Goal: Task Accomplishment & Management: Use online tool/utility

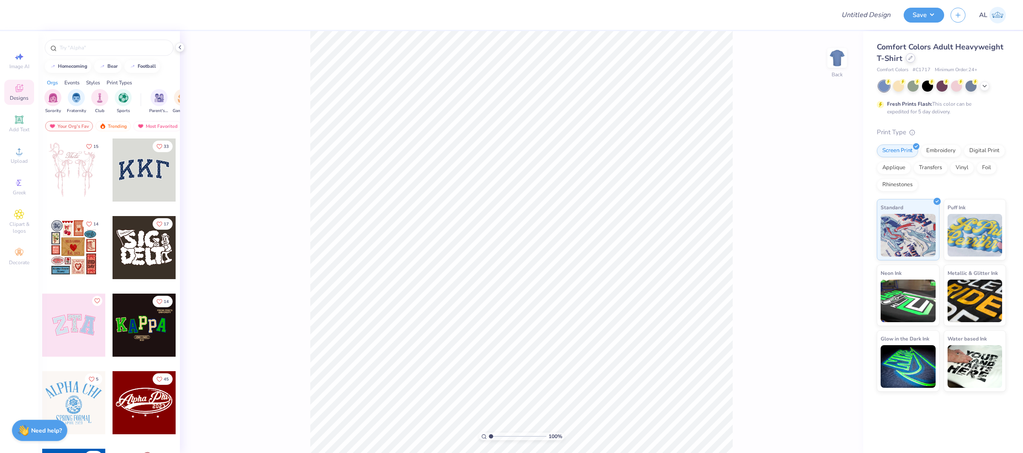
click at [913, 58] on div at bounding box center [910, 57] width 9 height 9
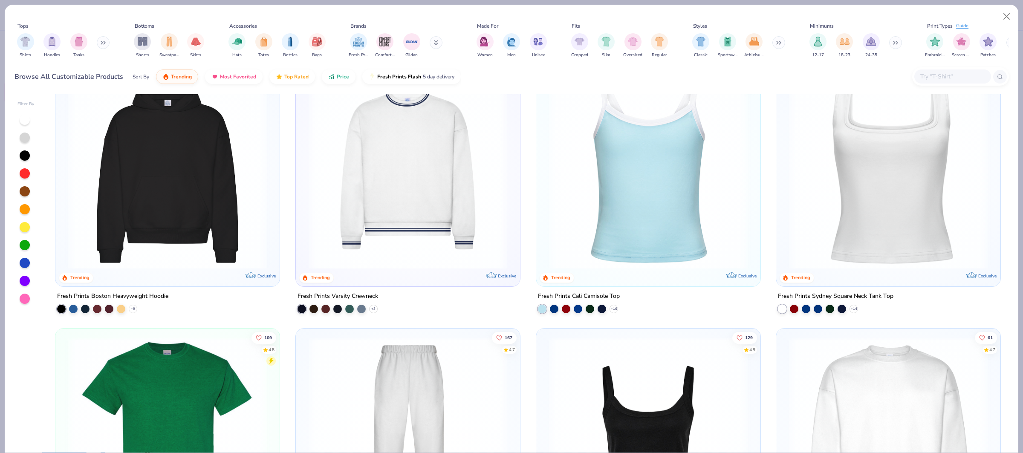
scroll to position [301, 0]
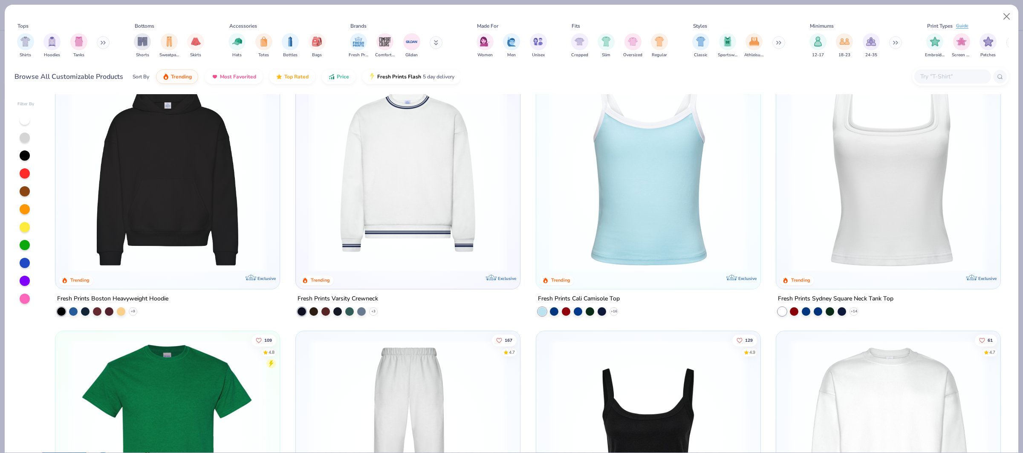
click at [425, 148] on img at bounding box center [407, 172] width 207 height 199
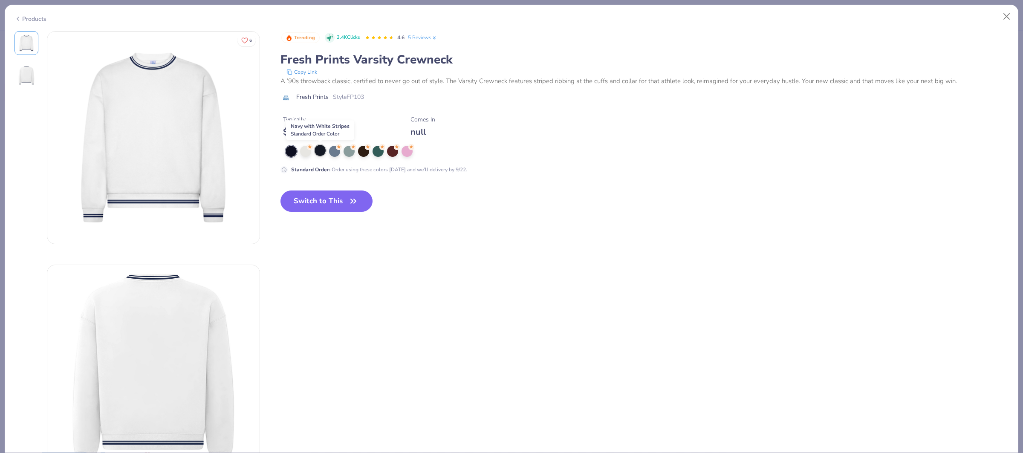
click at [318, 153] on div at bounding box center [320, 150] width 11 height 11
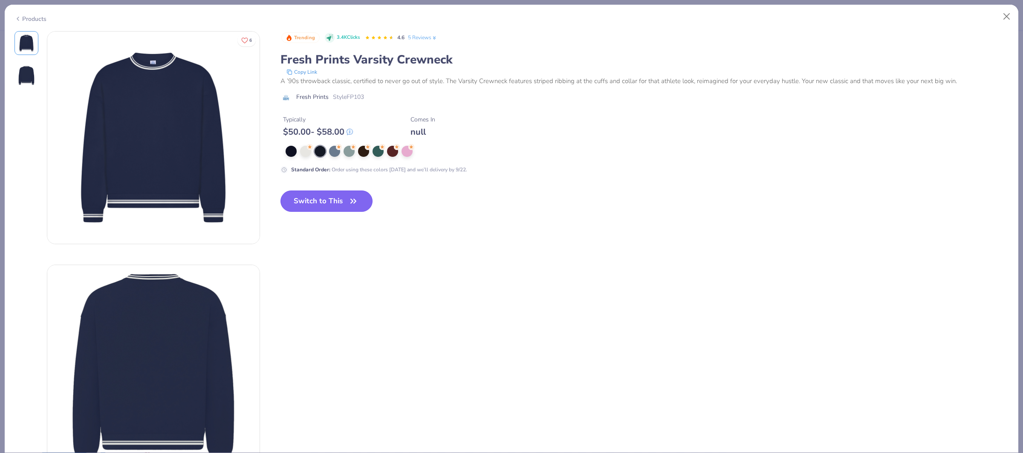
click at [334, 203] on button "Switch to This" at bounding box center [326, 201] width 93 height 21
click at [322, 203] on button "Switch to This" at bounding box center [326, 201] width 93 height 21
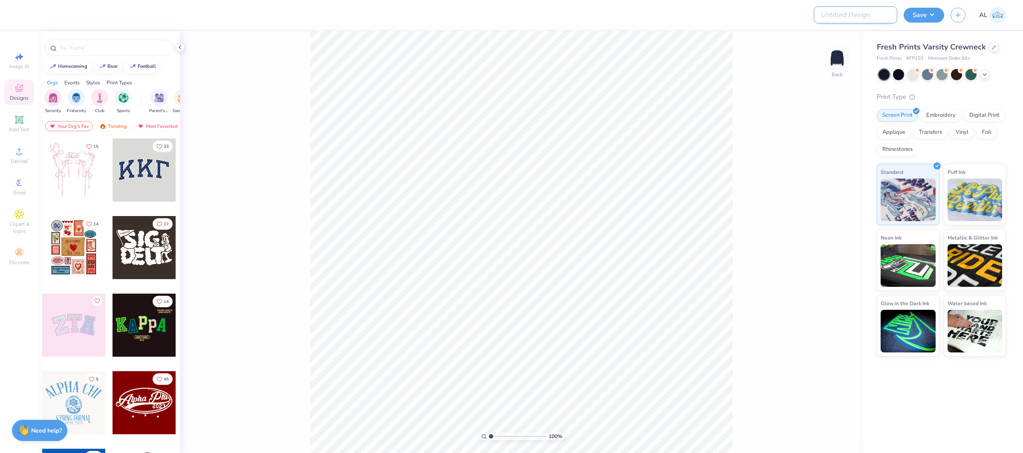
click at [849, 12] on input "Design Title" at bounding box center [856, 14] width 84 height 17
paste input "FPS240053"
type input "FPS240053"
click at [910, 15] on button "Save" at bounding box center [924, 13] width 40 height 15
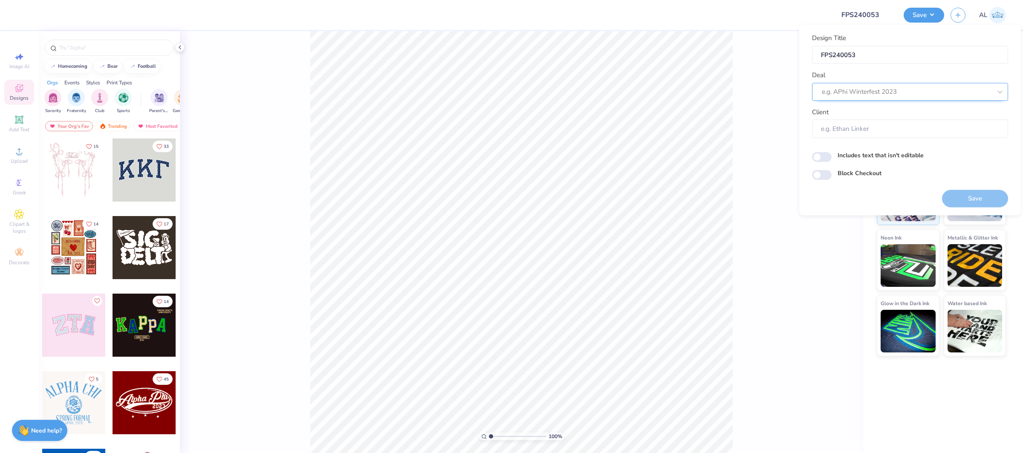
click at [885, 88] on div at bounding box center [907, 92] width 170 height 12
click at [878, 114] on div "Design Tool Gallery" at bounding box center [909, 114] width 189 height 14
type input "design tool gallery"
type input "Design Tool Gallery User"
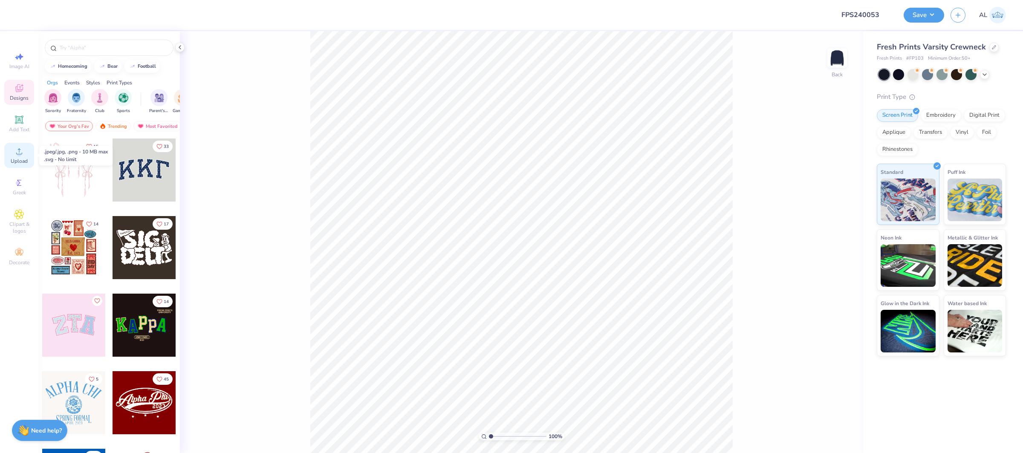
click at [25, 158] on span "Upload" at bounding box center [19, 161] width 17 height 7
click at [22, 155] on icon at bounding box center [19, 151] width 10 height 10
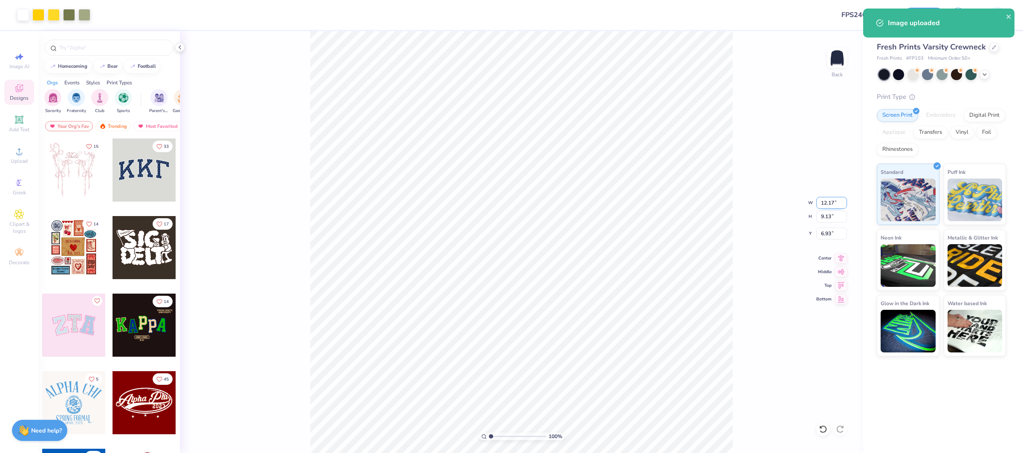
click at [829, 203] on input "12.17" at bounding box center [831, 203] width 31 height 12
type input "12.00"
type input "9.00"
click at [827, 228] on input "7.00" at bounding box center [831, 234] width 31 height 12
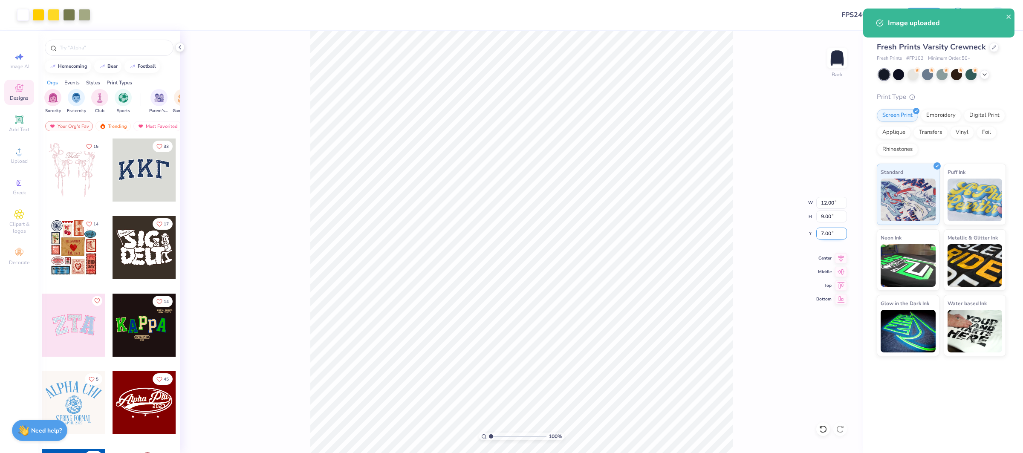
click at [827, 228] on input "7.00" at bounding box center [831, 234] width 31 height 12
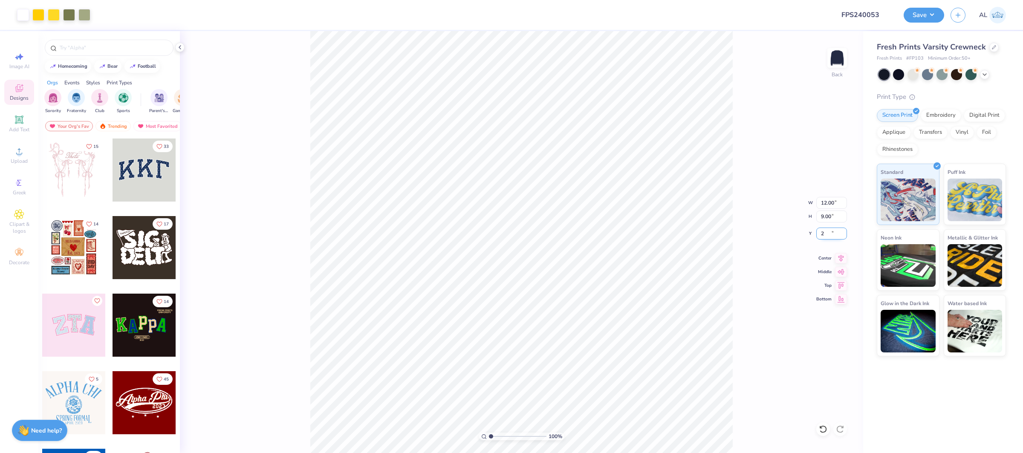
type input "2.00"
drag, startPoint x: 836, startPoint y: 257, endPoint x: 754, endPoint y: 254, distance: 82.3
click at [836, 257] on icon at bounding box center [841, 258] width 12 height 10
click at [827, 199] on input "12.00" at bounding box center [831, 203] width 31 height 12
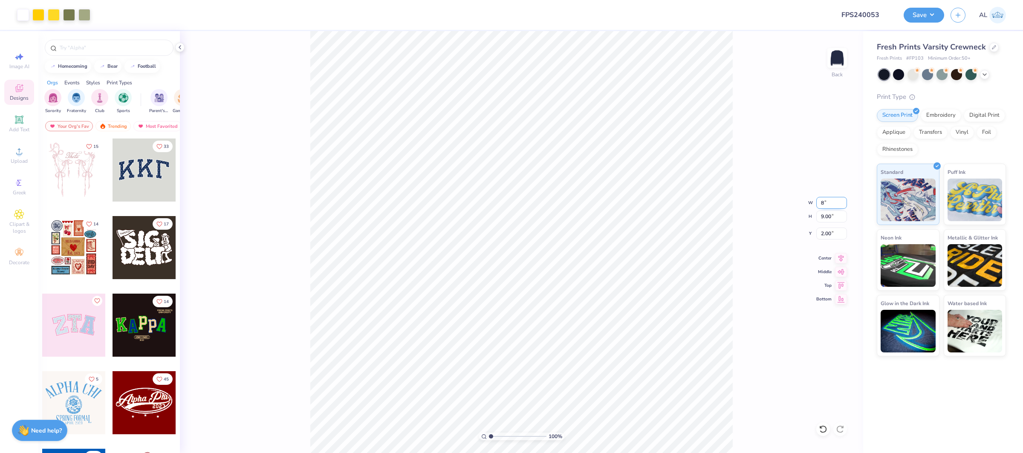
type input "8.00"
type input "6.00"
type input "3.50"
click at [827, 199] on input "8.00" at bounding box center [831, 203] width 31 height 12
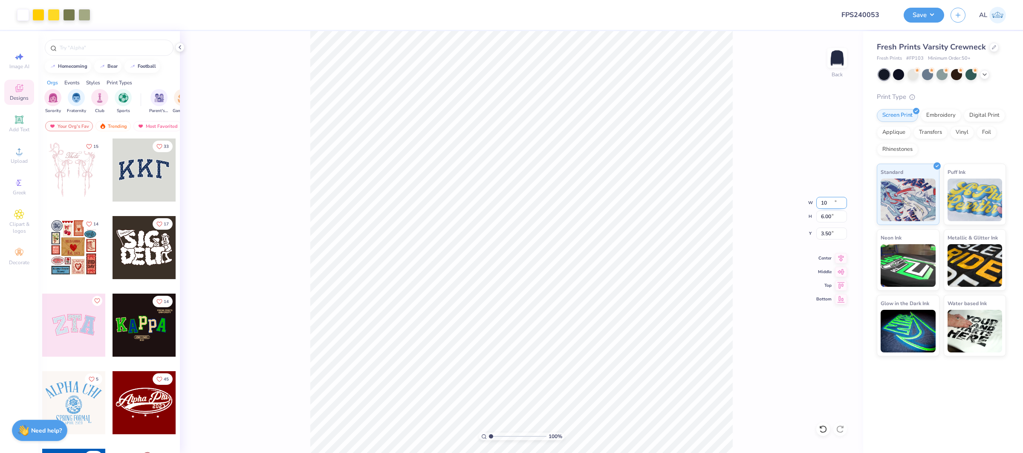
type input "10.00"
type input "7.50"
type input "2.75"
click at [827, 199] on input "10.00" at bounding box center [831, 203] width 31 height 12
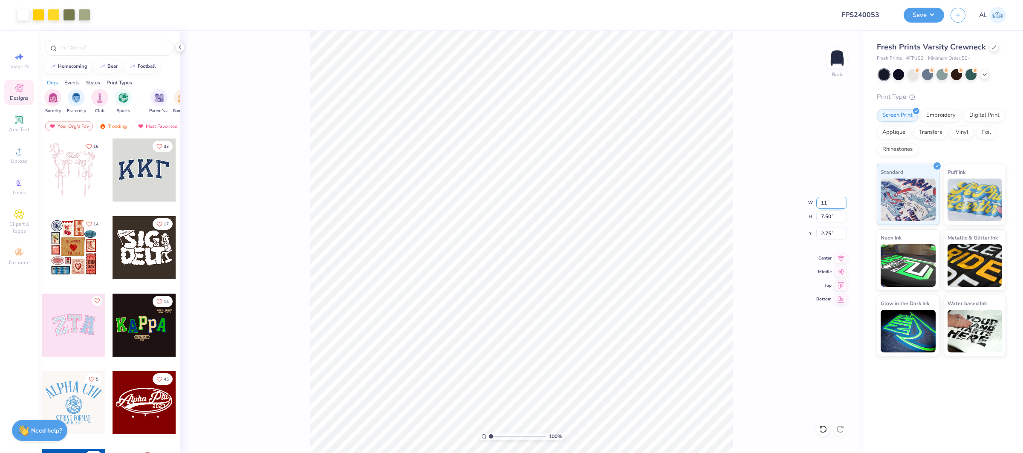
type input "11.00"
type input "8.25"
type input "2.37"
click at [828, 202] on input "11.00" at bounding box center [831, 203] width 31 height 12
click at [827, 202] on input "11.00" at bounding box center [831, 203] width 31 height 12
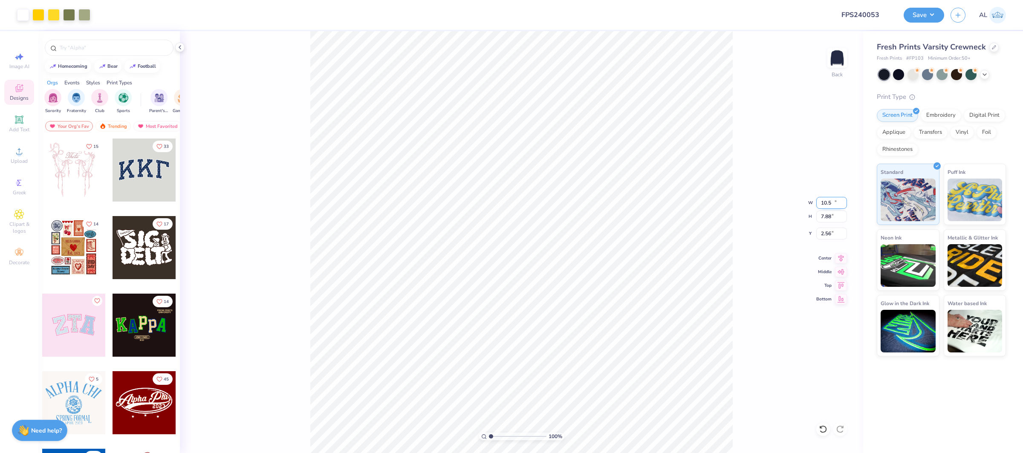
type input "10.50"
type input "7.88"
click at [827, 232] on input "2.56" at bounding box center [831, 234] width 31 height 12
click at [824, 230] on input "3.00" at bounding box center [831, 234] width 31 height 12
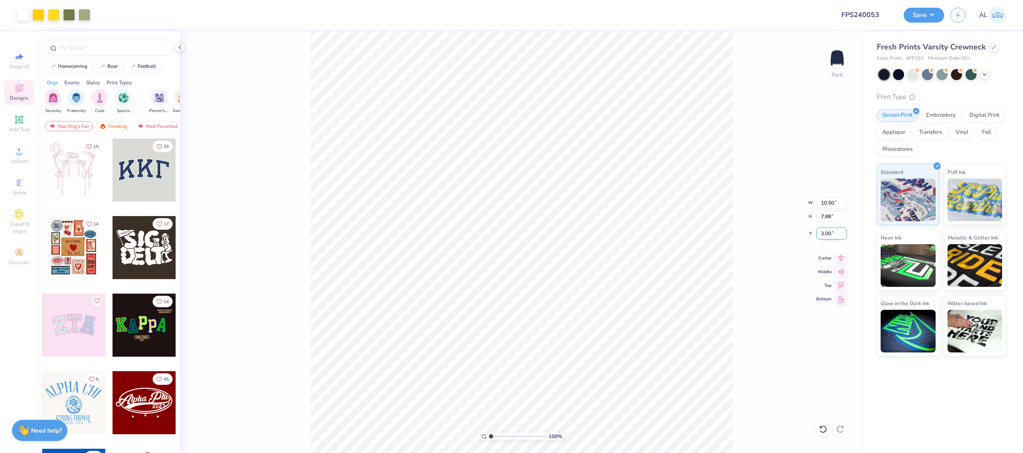
click at [824, 230] on input "3.00" at bounding box center [831, 234] width 31 height 12
type input "2.00"
click at [837, 257] on icon at bounding box center [841, 257] width 12 height 10
click at [17, 148] on icon at bounding box center [19, 151] width 10 height 10
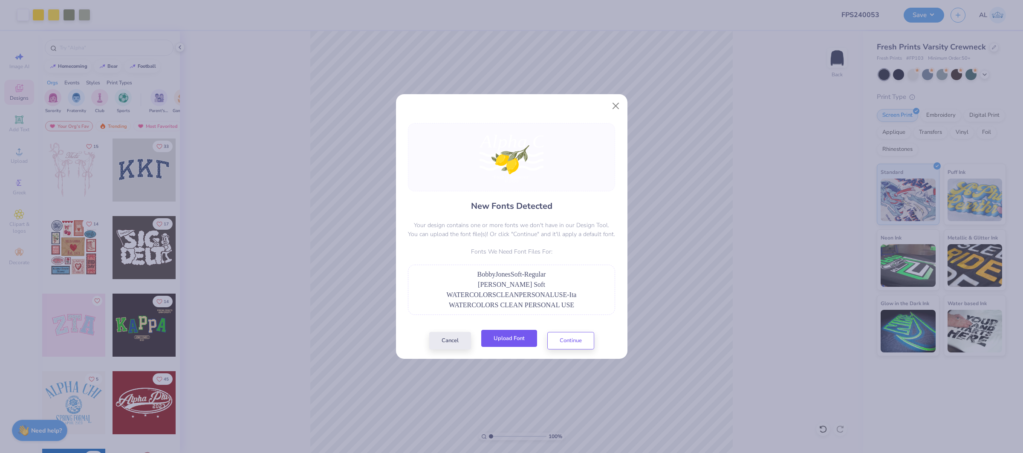
click at [519, 338] on button "Upload Font" at bounding box center [509, 338] width 56 height 17
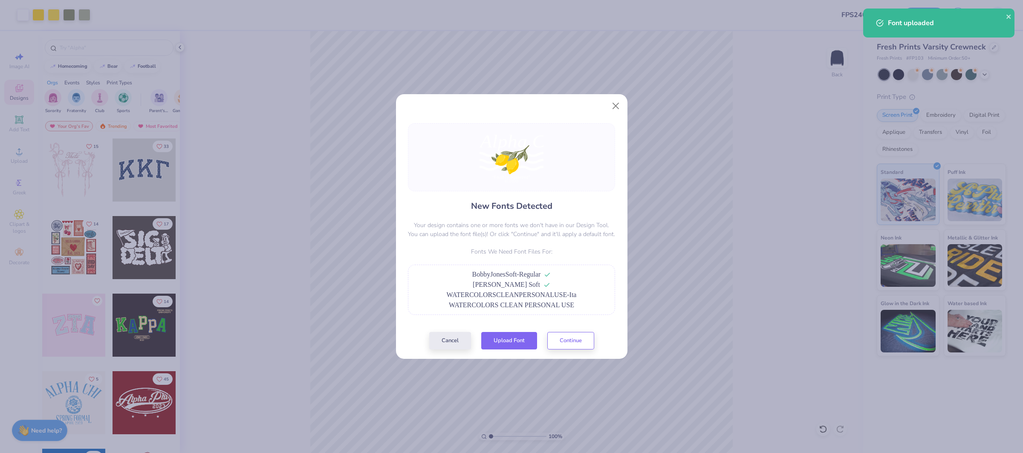
click at [508, 339] on button "Upload Font" at bounding box center [509, 340] width 56 height 17
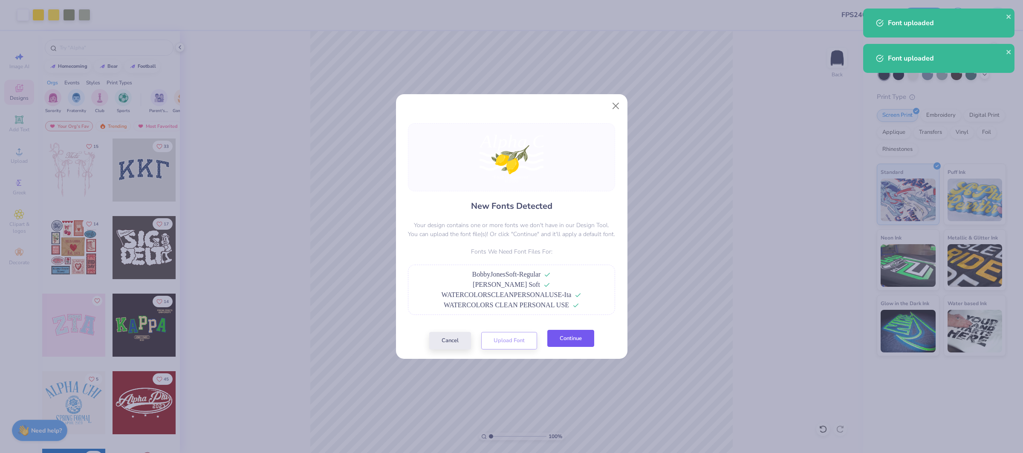
click at [576, 342] on button "Continue" at bounding box center [570, 338] width 47 height 17
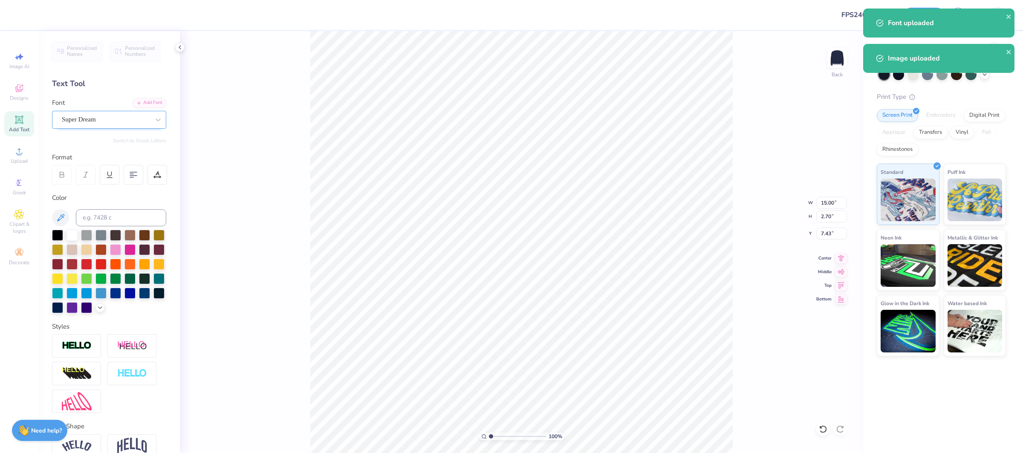
click at [75, 115] on div "Super Dream" at bounding box center [106, 119] width 90 height 13
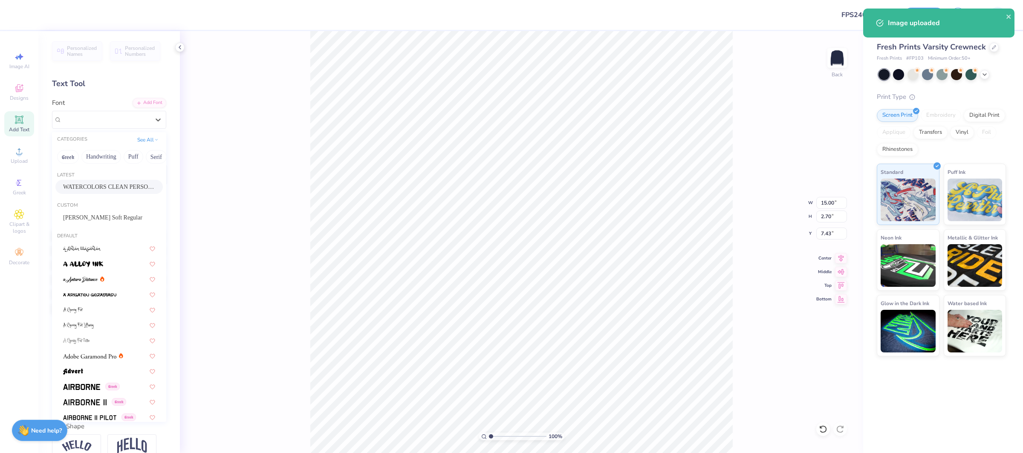
click at [121, 182] on div "WATERCOLORS CLEAN PERSONAL USE" at bounding box center [108, 187] width 107 height 14
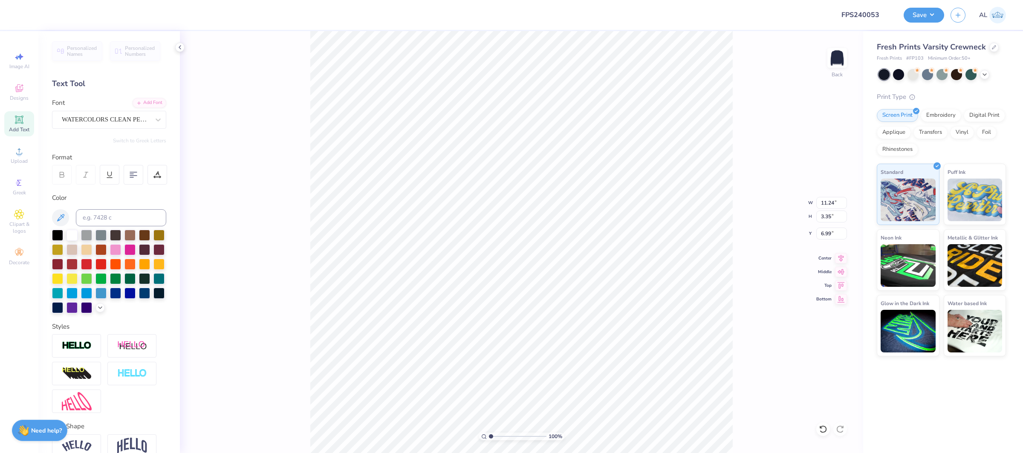
type input "11.24"
type input "3.35"
type input "7.49"
click at [123, 116] on div "Super Dream" at bounding box center [106, 119] width 90 height 13
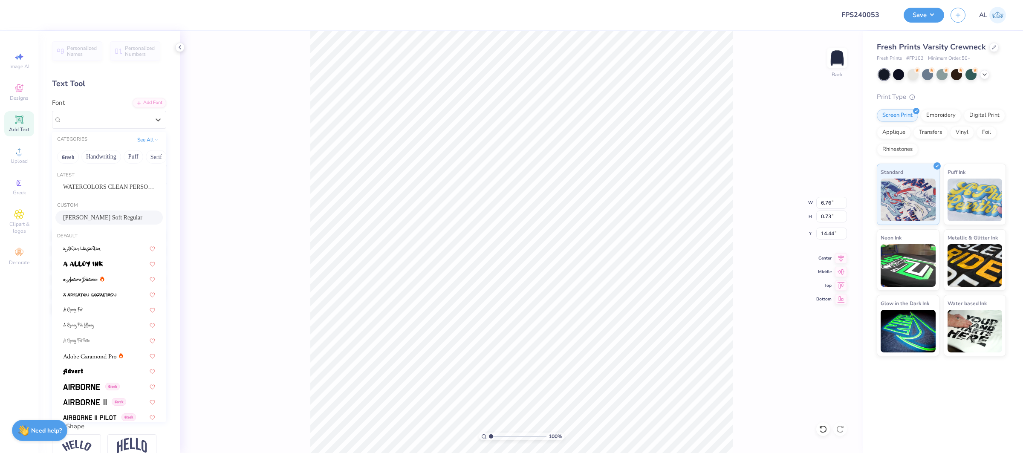
drag, startPoint x: 98, startPoint y: 218, endPoint x: 93, endPoint y: 217, distance: 4.3
click at [93, 217] on span "[PERSON_NAME] Soft Regular" at bounding box center [102, 217] width 79 height 9
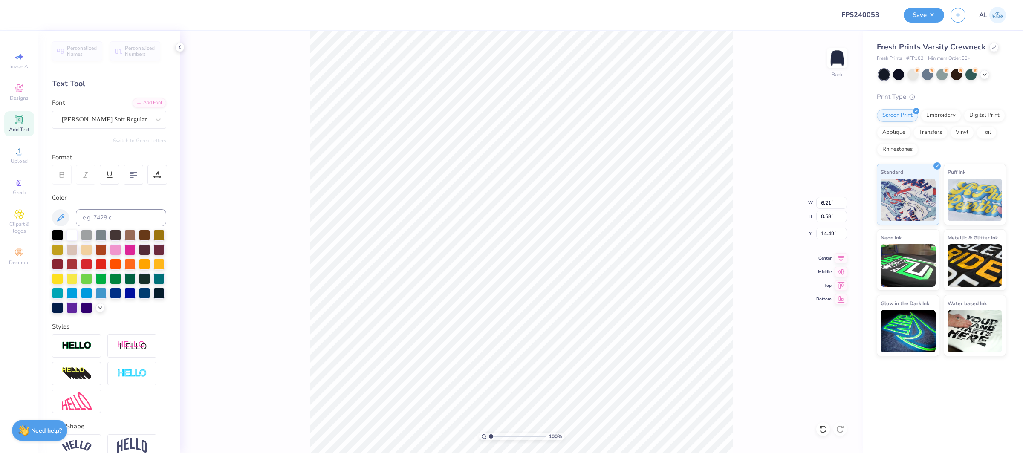
type input "6.21"
type input "0.58"
type input "14.49"
type input "2.14"
type input "0.42"
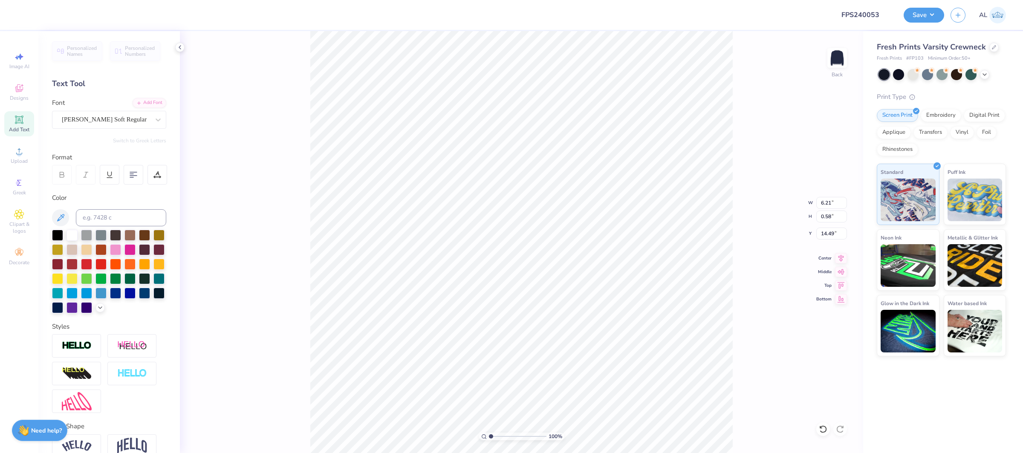
type input "15.25"
click at [110, 133] on div "Personalized Names Personalized Numbers Text Tool Add Font Font Super Dream Swi…" at bounding box center [109, 242] width 142 height 422
click at [110, 125] on div at bounding box center [106, 120] width 88 height 12
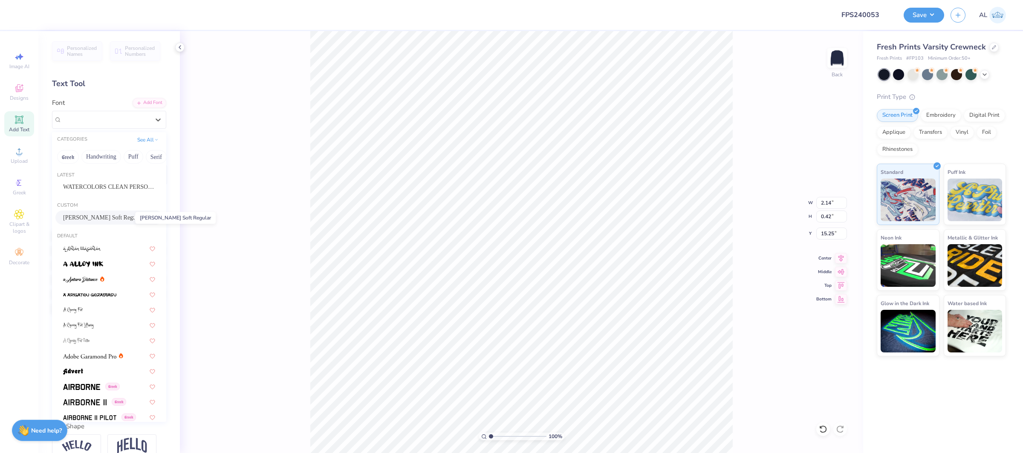
click at [111, 220] on span "[PERSON_NAME] Soft Regular" at bounding box center [102, 217] width 79 height 9
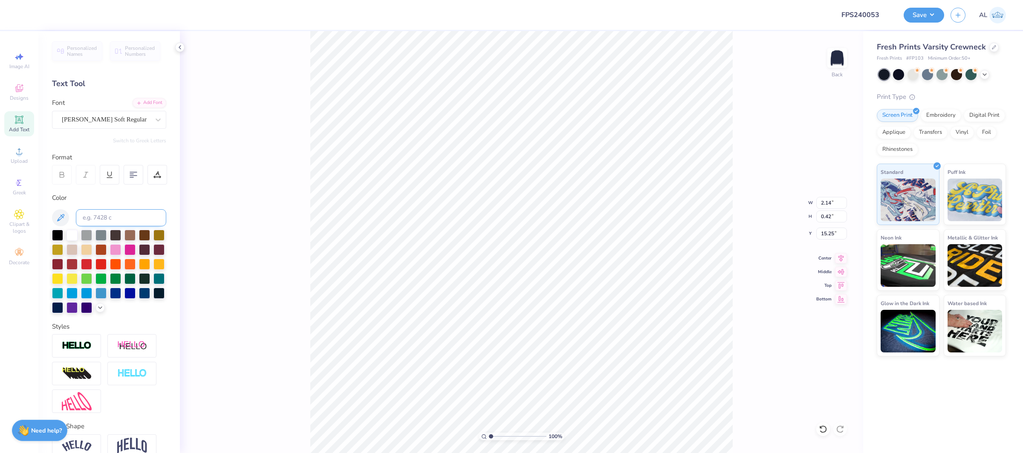
type input "1.67"
type input "15.29"
type input "6.21"
type input "0.58"
type input "14.49"
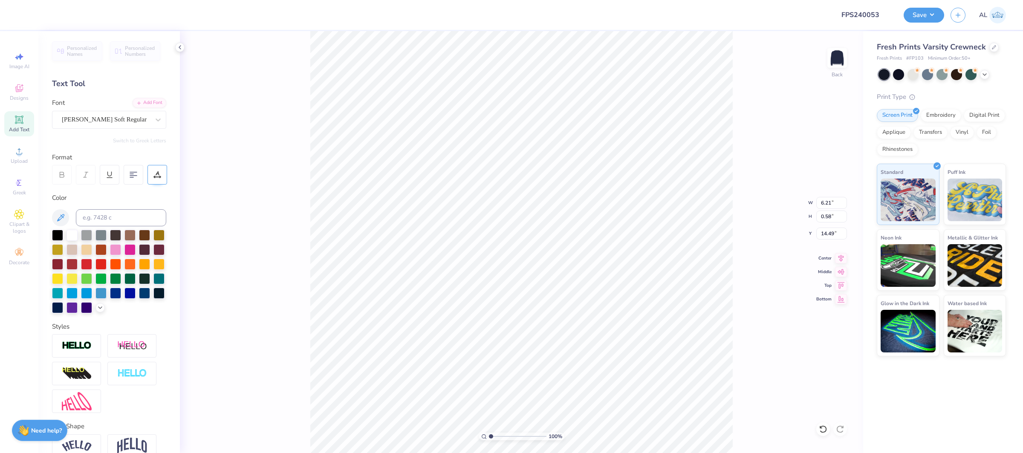
click at [158, 172] on icon at bounding box center [158, 173] width 4 height 4
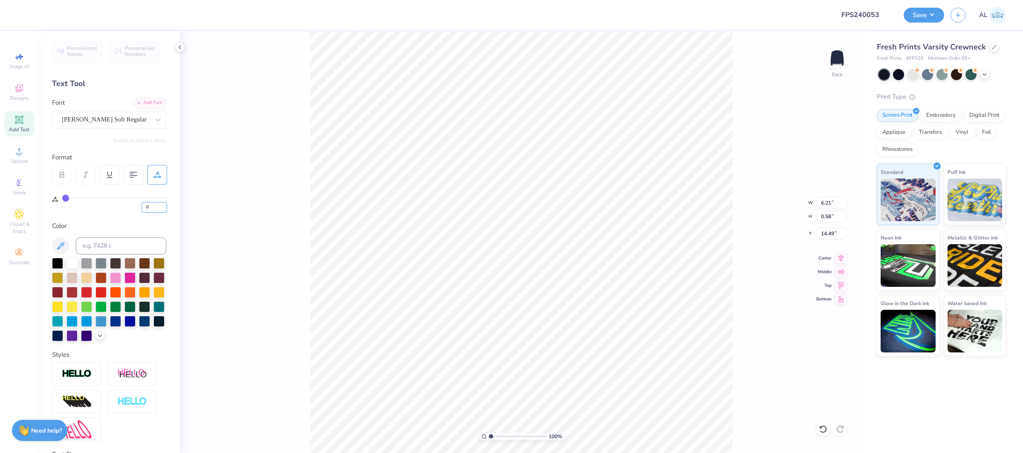
click at [150, 207] on input "0" at bounding box center [155, 207] width 26 height 11
type input "5"
type input "6.85"
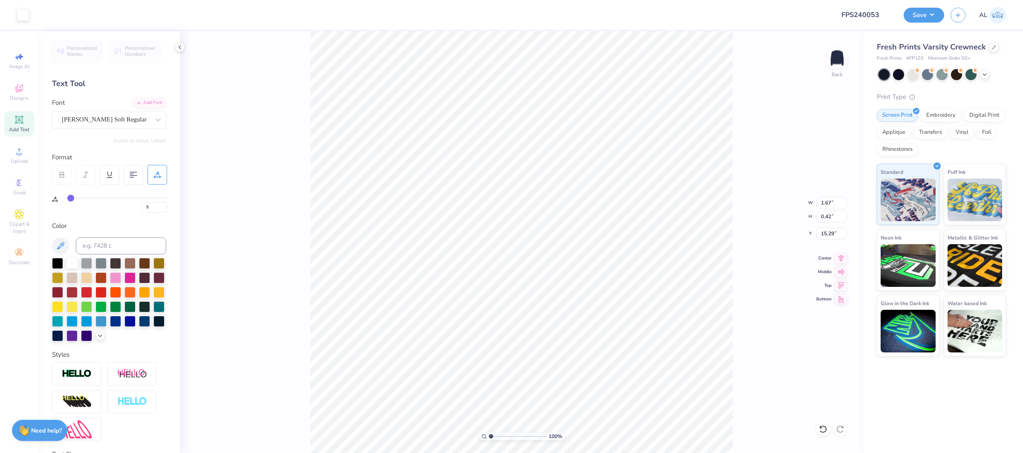
type input "0"
click at [151, 209] on input "0" at bounding box center [155, 207] width 26 height 11
type input "20"
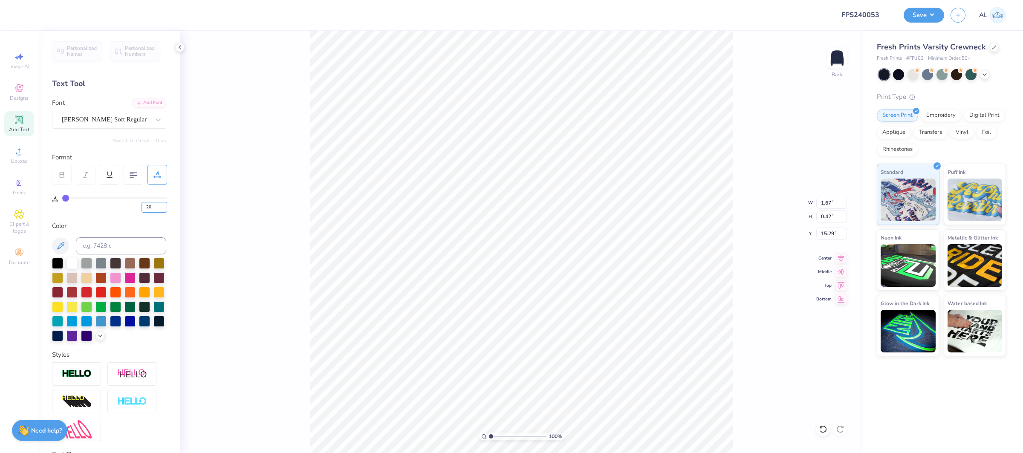
type input "20"
type input "2.37"
click at [826, 201] on input "12.82" at bounding box center [831, 203] width 31 height 12
type input "10.71"
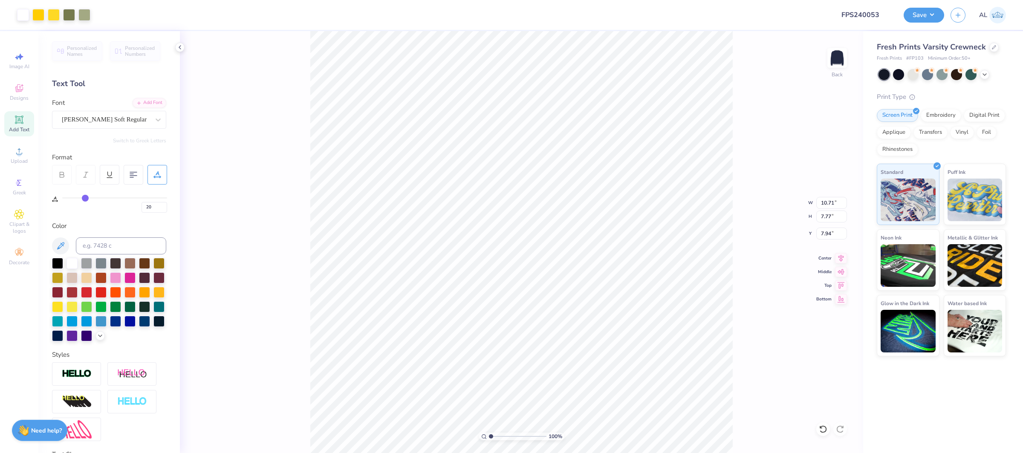
type input "7.77"
type input "9.25"
click at [833, 202] on input "10.71" at bounding box center [831, 203] width 31 height 12
type input "10.50"
type input "7.62"
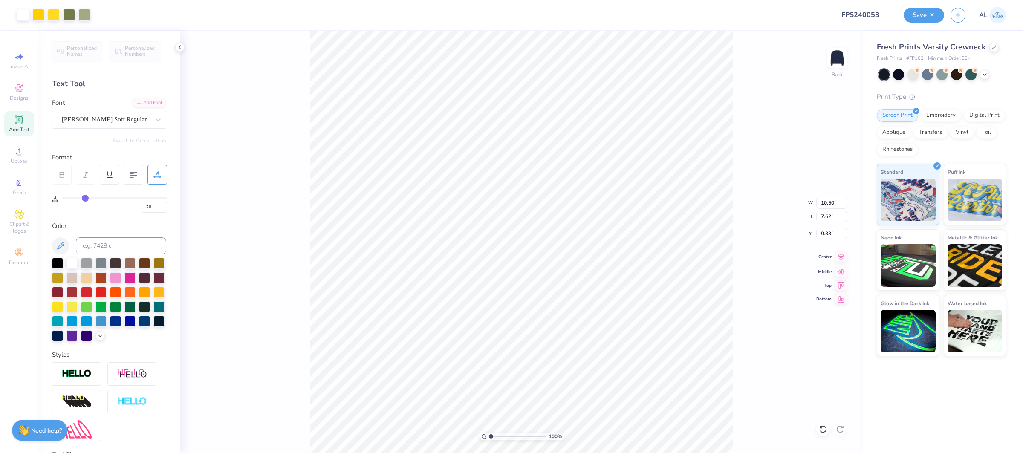
drag, startPoint x: 840, startPoint y: 257, endPoint x: 835, endPoint y: 254, distance: 5.6
click at [840, 257] on icon at bounding box center [841, 256] width 6 height 7
click at [825, 234] on input "9.33" at bounding box center [831, 234] width 31 height 12
type input "2.00"
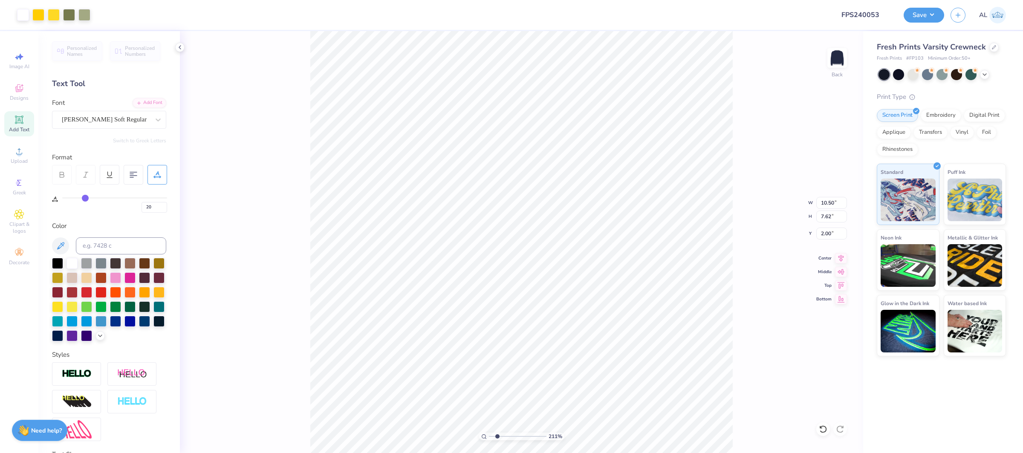
type input "2.13"
click at [497, 435] on input "range" at bounding box center [518, 437] width 58 height 8
type input "10.48"
type input "6.07"
type input "3.81"
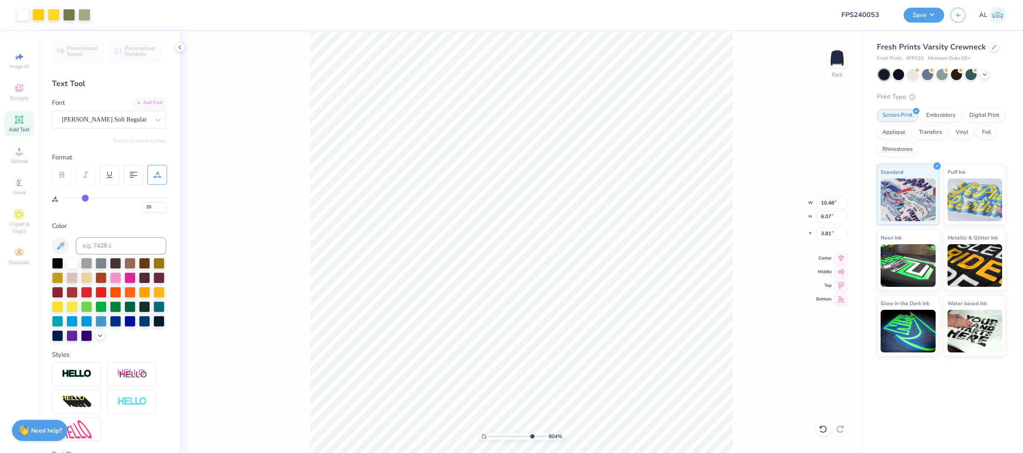
type input "8.09"
drag, startPoint x: 496, startPoint y: 437, endPoint x: 532, endPoint y: 433, distance: 36.5
click at [532, 437] on input "range" at bounding box center [518, 437] width 58 height 8
type input "3.84"
type input "5"
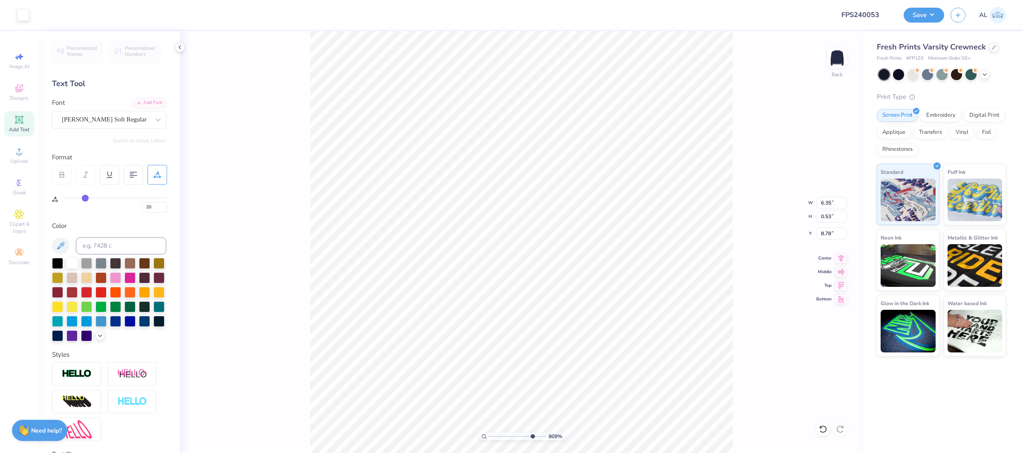
type input "5"
type input "8.75"
type input "20"
type input "2.20"
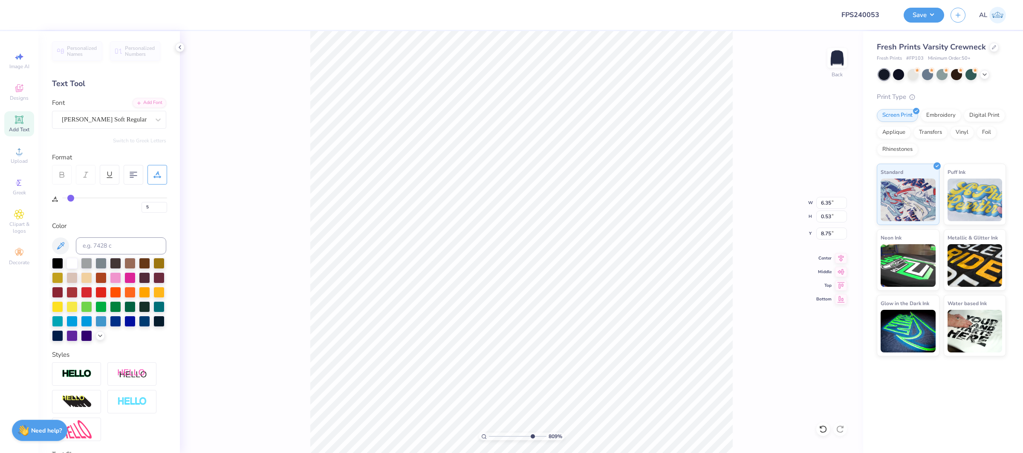
type input "0.39"
type input "9.48"
type input "0"
type input "10.42"
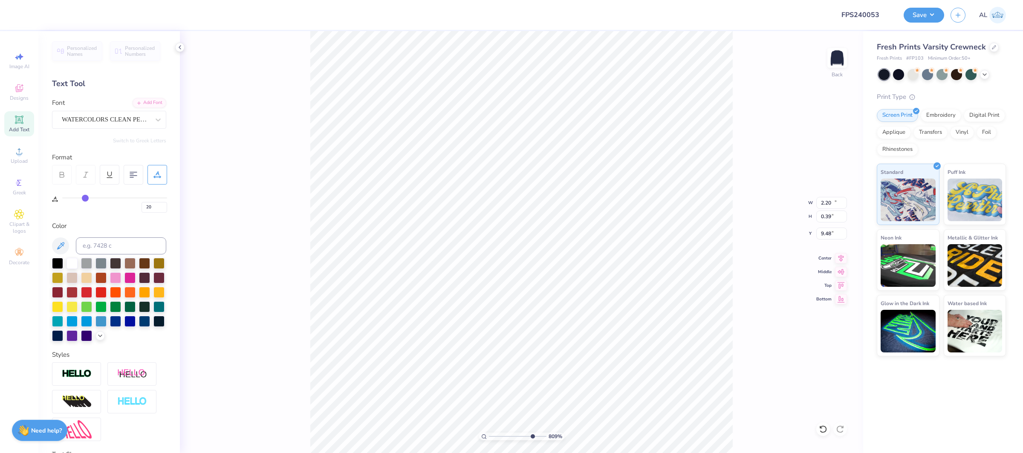
type input "3.10"
type input "2.00"
drag, startPoint x: 529, startPoint y: 436, endPoint x: 488, endPoint y: 434, distance: 41.0
click at [488, 434] on div "100 %" at bounding box center [521, 437] width 85 height 8
type input "1"
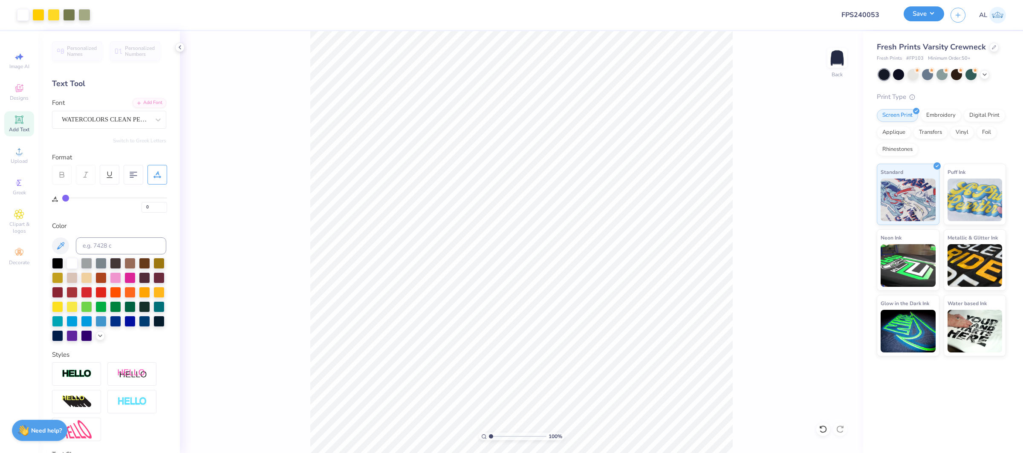
click at [928, 15] on button "Save" at bounding box center [924, 13] width 40 height 15
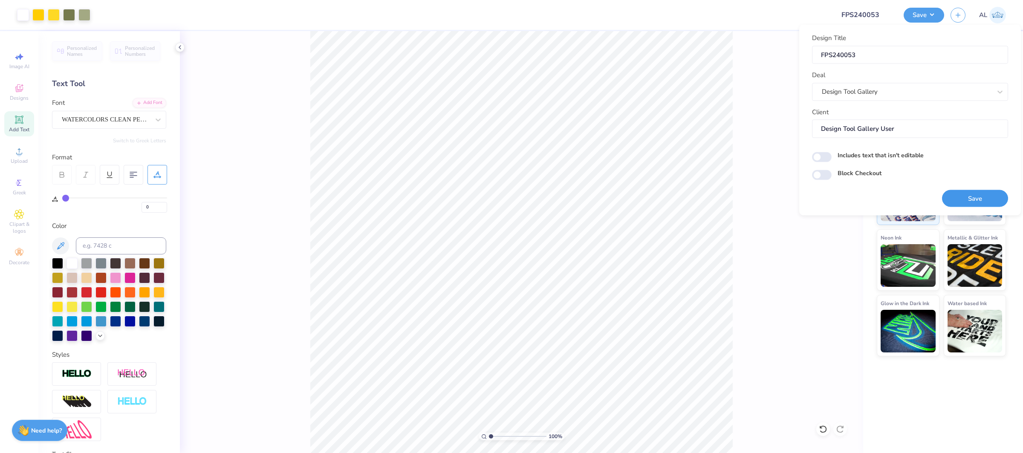
click at [973, 205] on button "Save" at bounding box center [975, 198] width 66 height 17
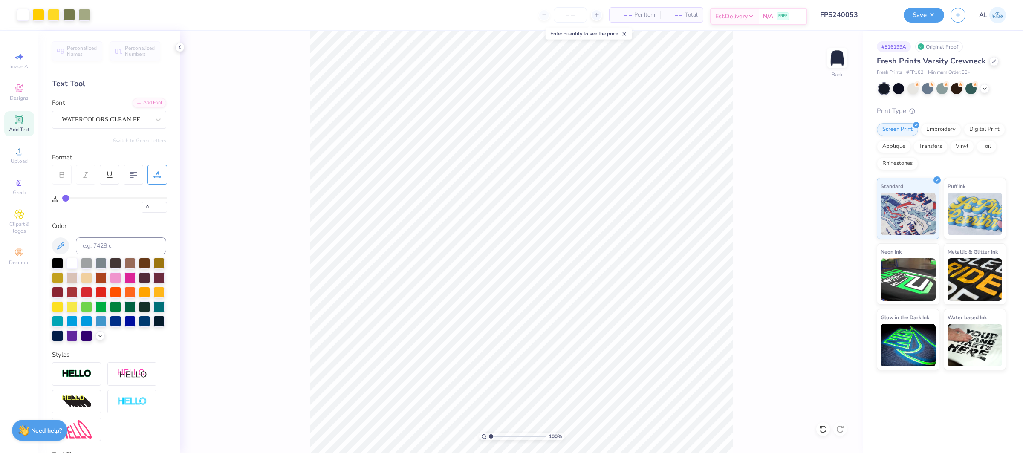
drag, startPoint x: 837, startPoint y: 15, endPoint x: 757, endPoint y: 11, distance: 80.2
click at [808, 14] on div "Art colors – – Per Item – – Total Est. Delivery N/A FREE Design Title FPS240053…" at bounding box center [511, 15] width 1023 height 30
click at [939, 19] on button "Save" at bounding box center [924, 13] width 40 height 15
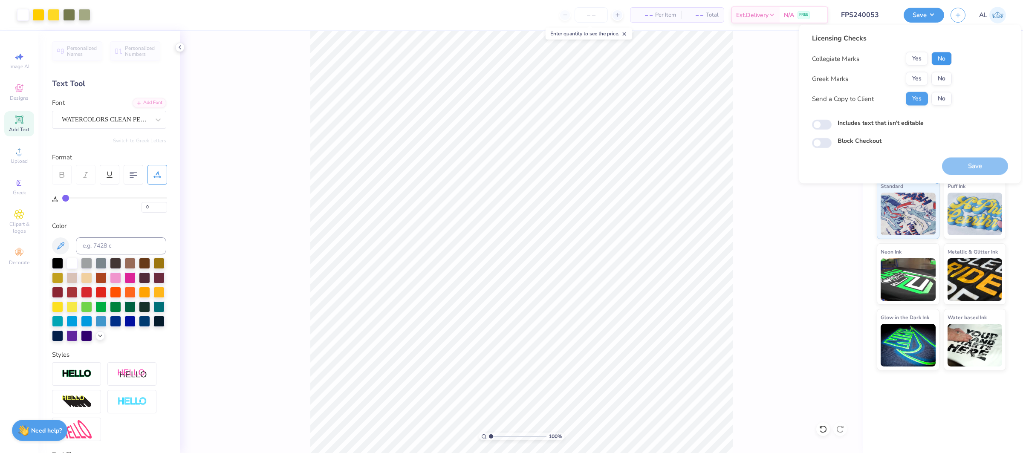
click at [938, 56] on button "No" at bounding box center [941, 59] width 20 height 14
click at [921, 69] on div "Collegiate Marks Yes No Greek Marks Yes No Send a Copy to Client Yes No" at bounding box center [882, 79] width 140 height 54
click at [917, 78] on button "Yes" at bounding box center [917, 79] width 22 height 14
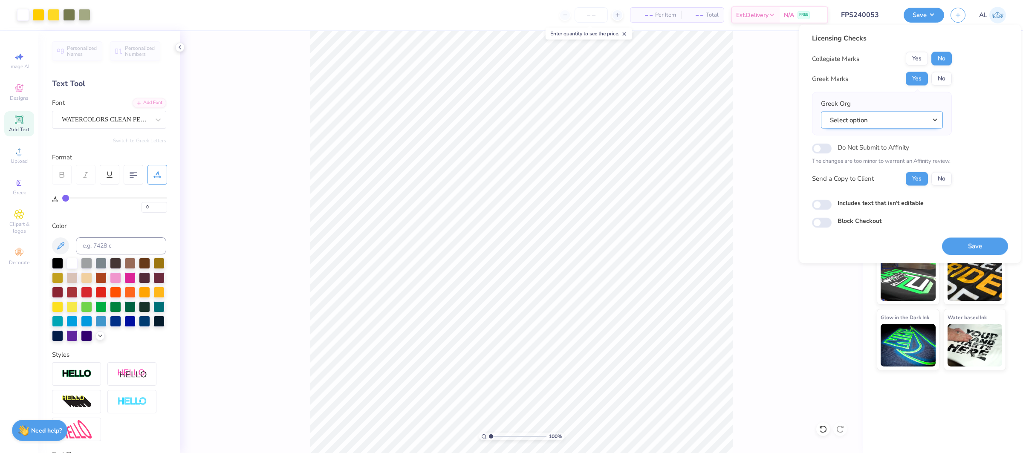
drag, startPoint x: 879, startPoint y: 110, endPoint x: 879, endPoint y: 117, distance: 7.3
click at [879, 110] on div "Greek Org Select option" at bounding box center [882, 114] width 122 height 30
click at [879, 119] on button "Select option" at bounding box center [882, 119] width 122 height 17
click at [878, 168] on link "Alpha Chi Omega" at bounding box center [881, 172] width 115 height 14
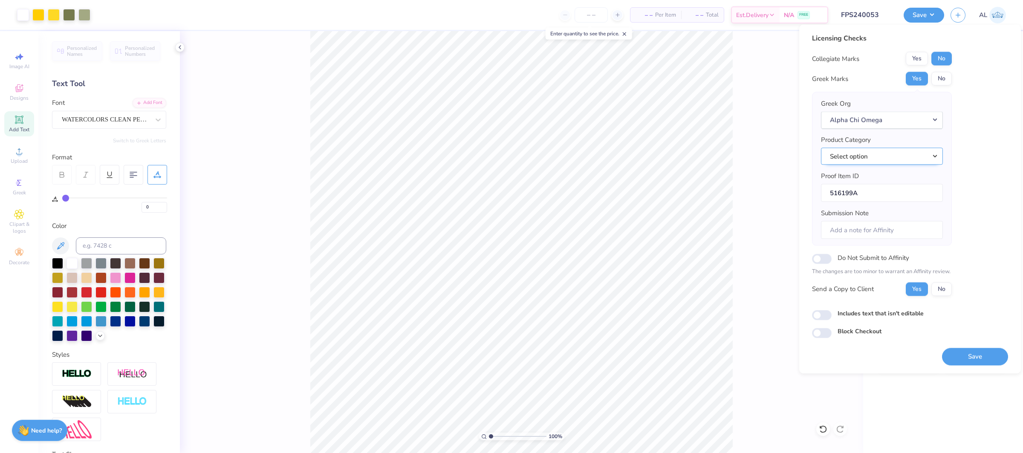
click at [900, 151] on button "Select option" at bounding box center [882, 155] width 122 height 17
click at [883, 217] on link "Crewneck sweatshirts" at bounding box center [881, 216] width 115 height 14
click at [973, 353] on button "Save" at bounding box center [975, 356] width 66 height 17
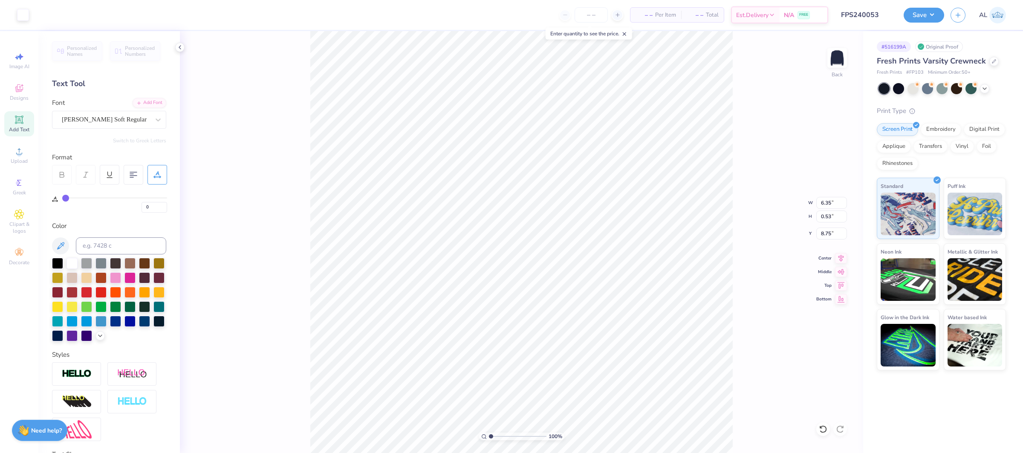
type input "5"
paste textarea "Citrus & Sisters"
type textarea "“Citrus & Sisters”"
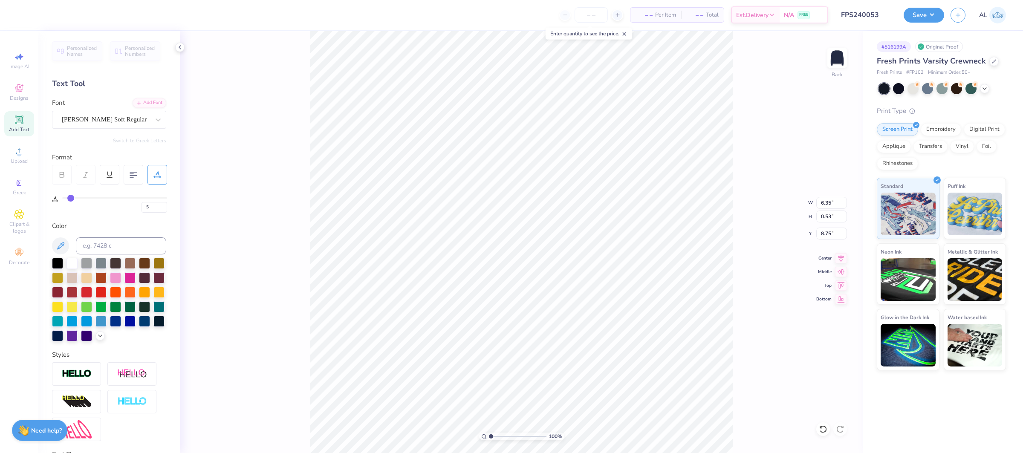
scroll to position [0, 3]
click at [151, 206] on input "5" at bounding box center [155, 207] width 26 height 11
type input "1"
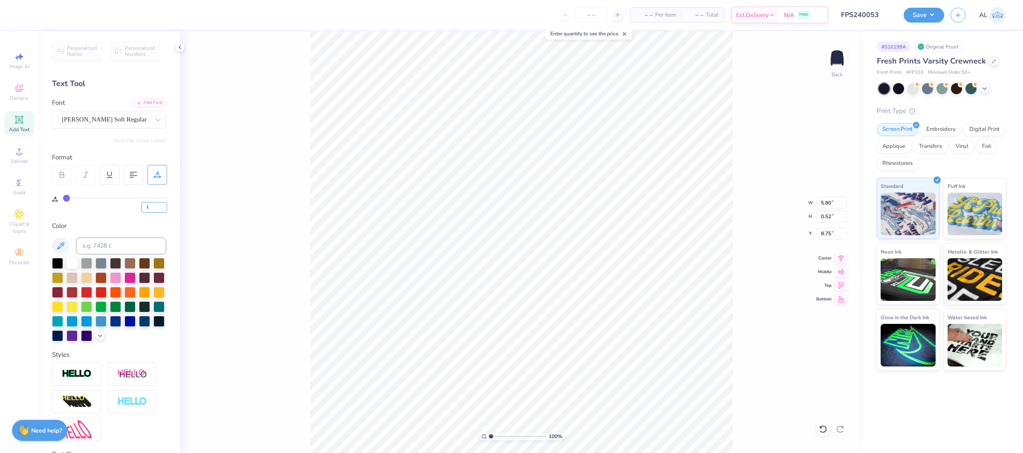
type input "5.33"
type input "10"
type input "6.40"
click at [931, 14] on button "Save" at bounding box center [924, 13] width 40 height 15
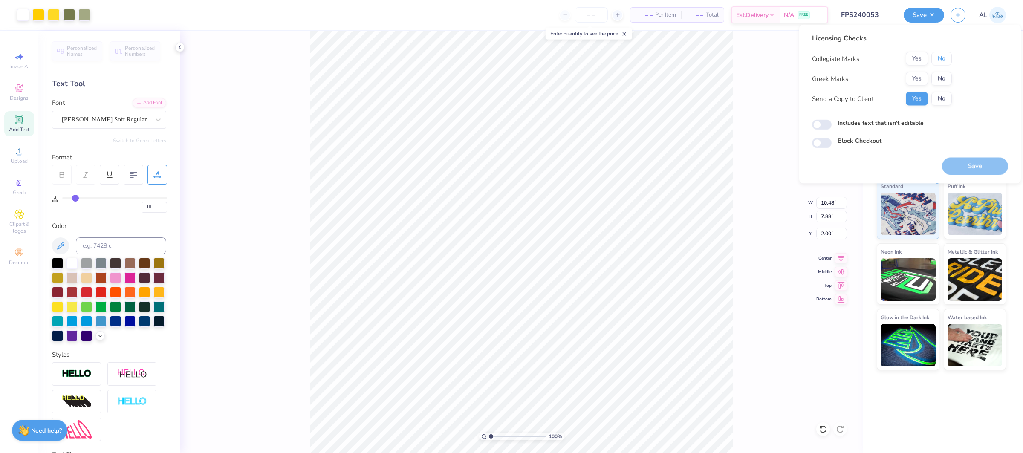
click at [937, 59] on button "No" at bounding box center [941, 59] width 20 height 14
click at [904, 81] on div "Greek Marks Yes No" at bounding box center [882, 79] width 140 height 14
click at [911, 75] on button "Yes" at bounding box center [917, 79] width 22 height 14
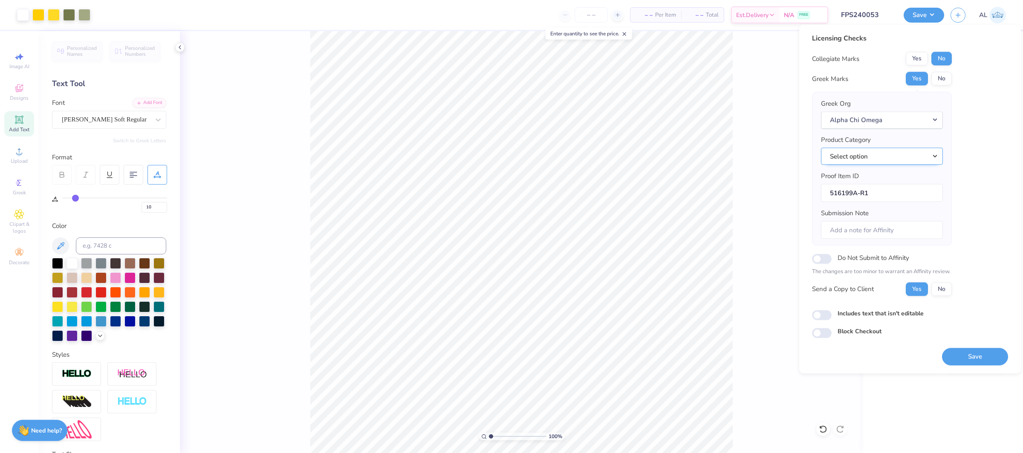
click at [859, 159] on button "Select option" at bounding box center [882, 155] width 122 height 17
click at [876, 203] on link "Crewneck sweatshirts" at bounding box center [881, 207] width 115 height 14
click at [959, 354] on button "Save" at bounding box center [975, 356] width 66 height 17
